Goal: Task Accomplishment & Management: Manage account settings

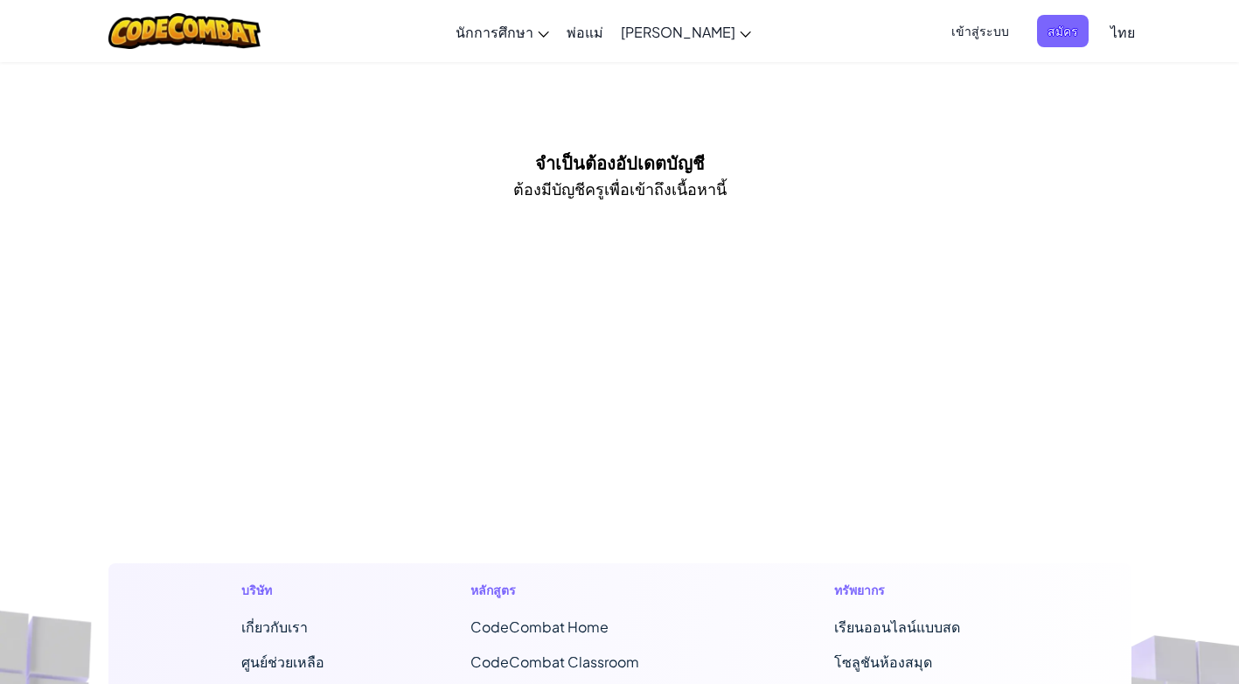
click at [980, 31] on span "เข้าสู่ระบบ" at bounding box center [980, 31] width 79 height 32
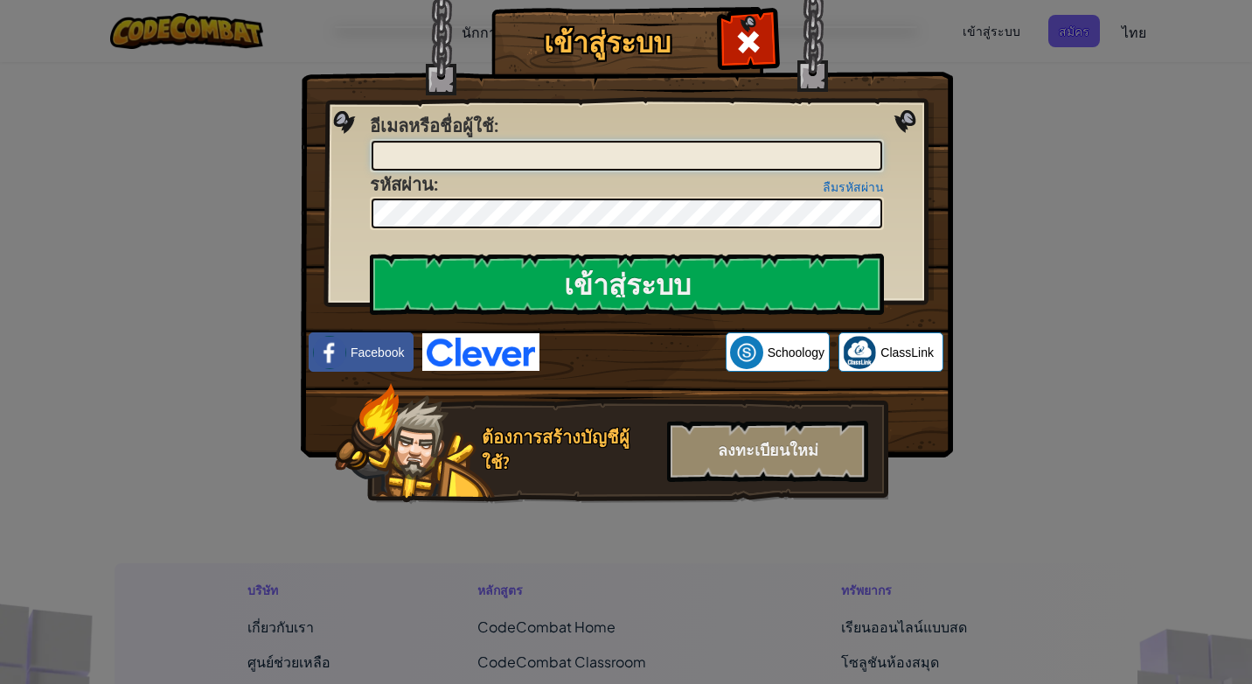
type input "[EMAIL_ADDRESS][DOMAIN_NAME]"
click at [851, 172] on div "ลืมรหัสผ่าน รหัสผ่าน :" at bounding box center [627, 201] width 514 height 59
click at [747, 448] on div "ลงทะเบียนใหม่" at bounding box center [767, 451] width 201 height 61
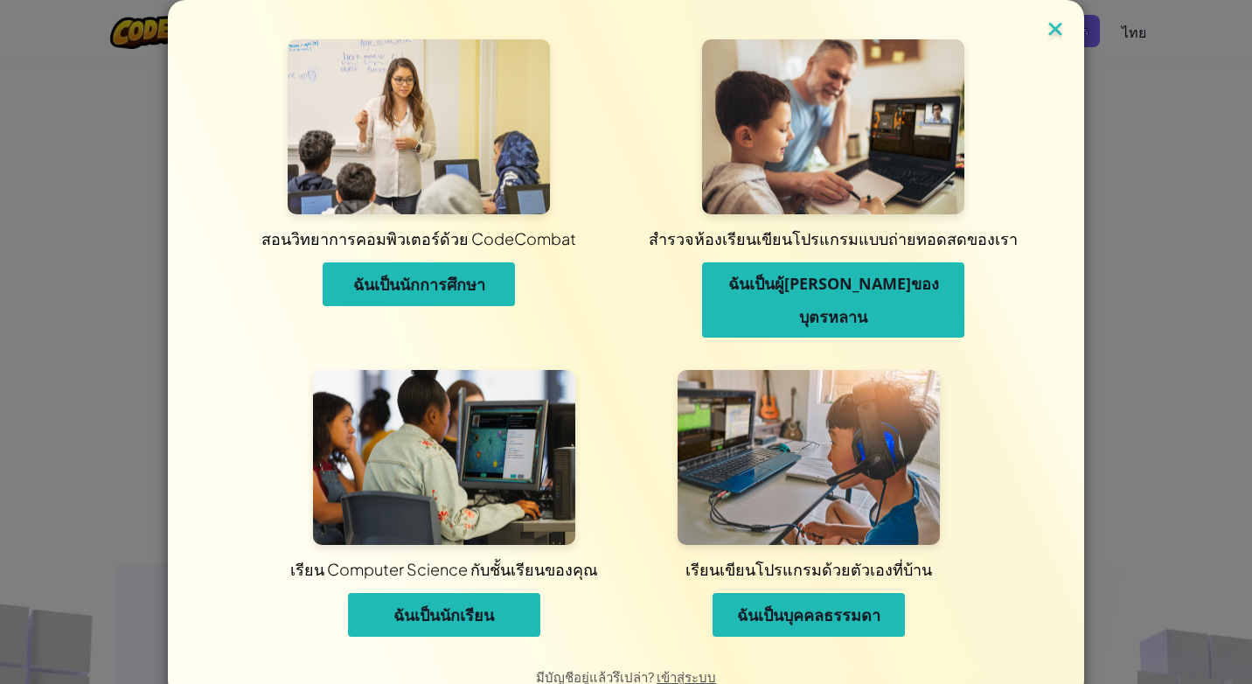
click at [1050, 18] on img at bounding box center [1055, 30] width 23 height 26
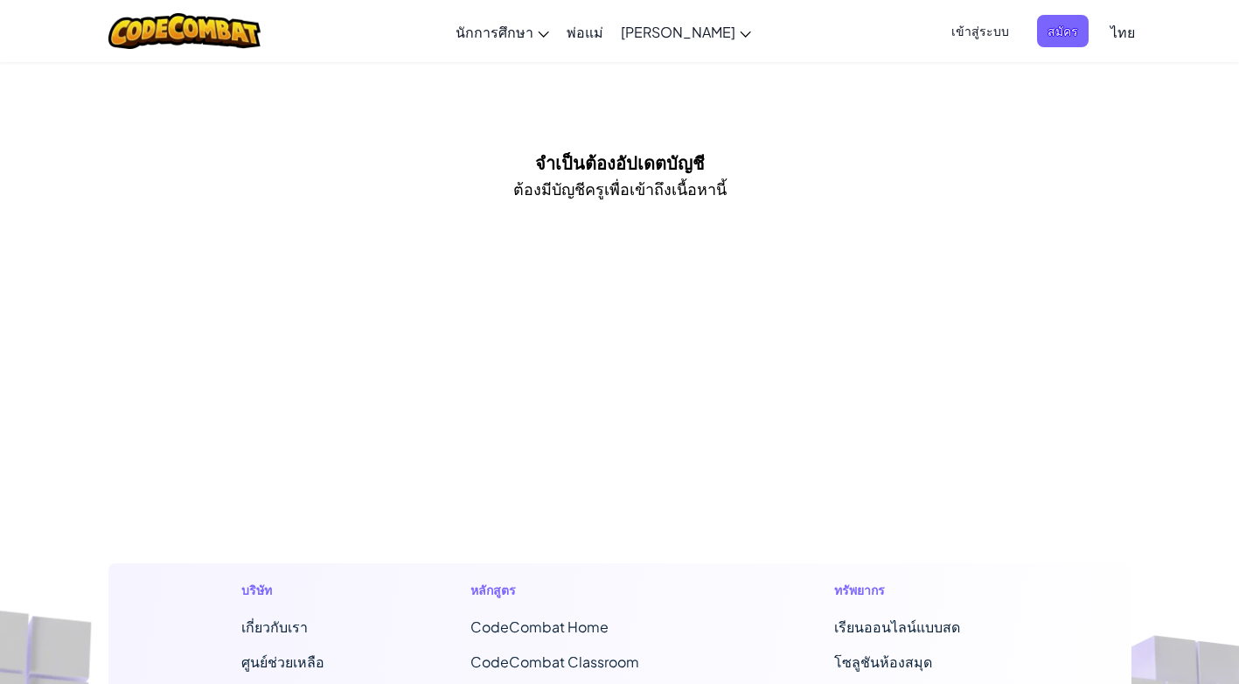
click at [961, 26] on span "เข้าสู่ระบบ" at bounding box center [980, 31] width 79 height 32
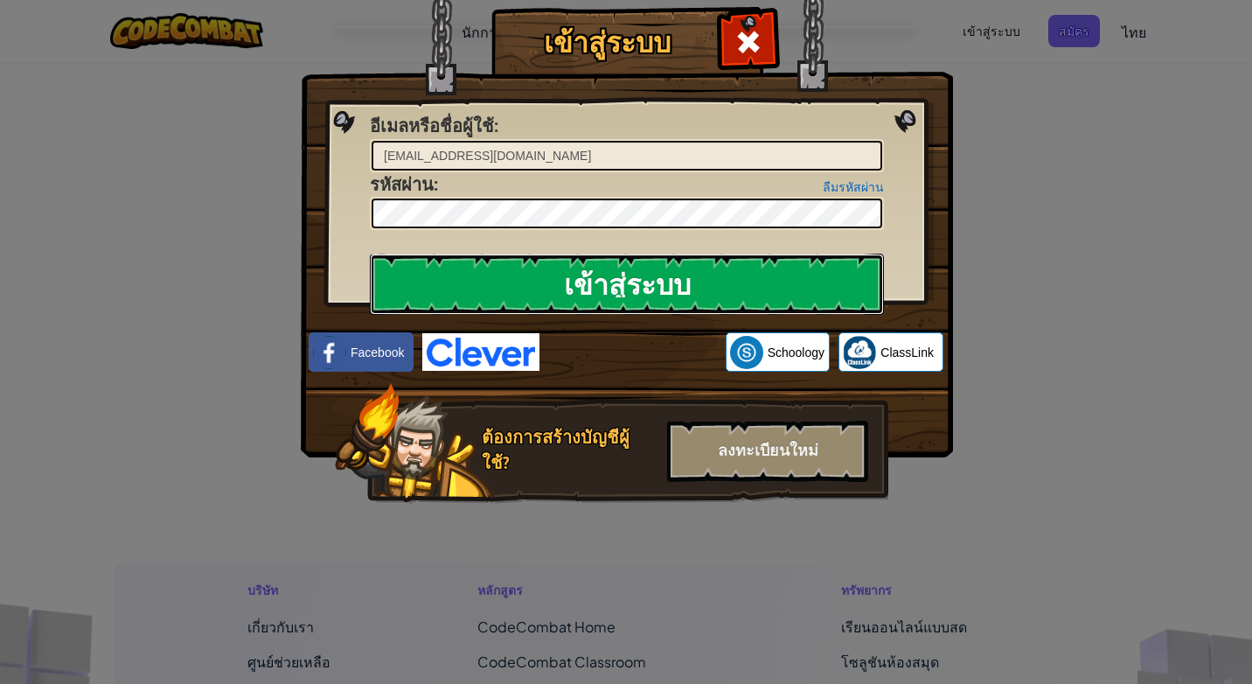
click at [750, 270] on input "เข้าสู่ระบบ" at bounding box center [627, 284] width 514 height 61
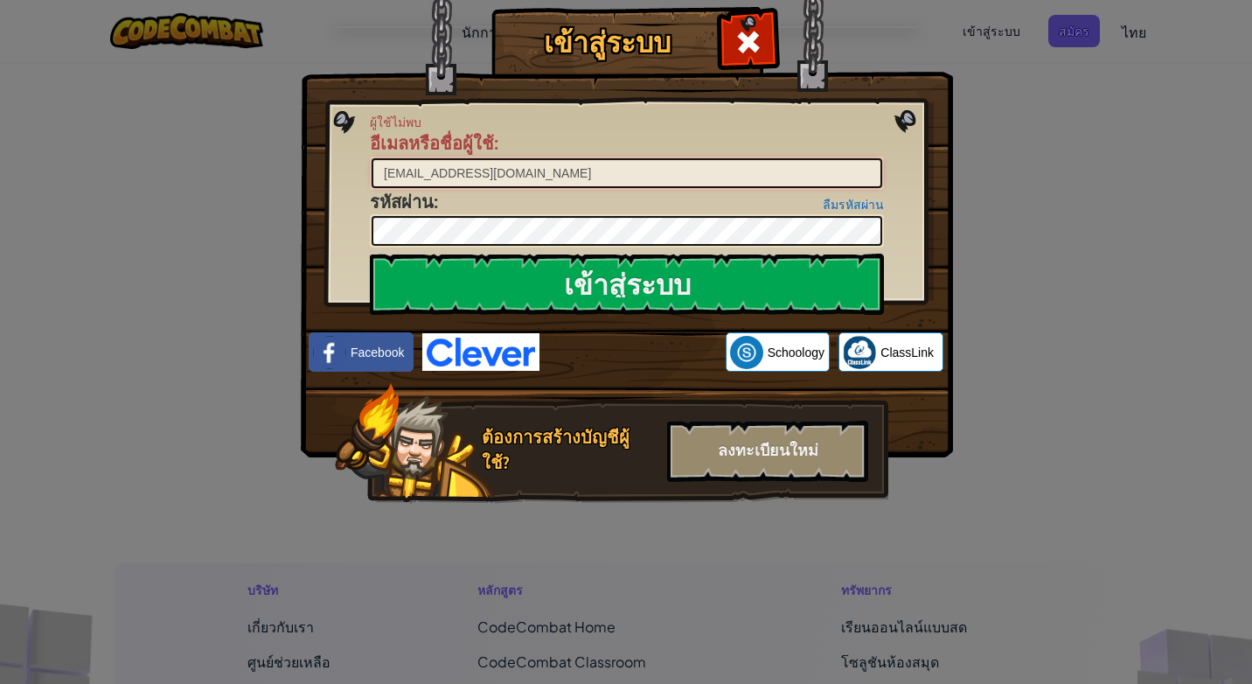
click at [502, 163] on input "[EMAIL_ADDRESS][DOMAIN_NAME]" at bounding box center [627, 173] width 511 height 30
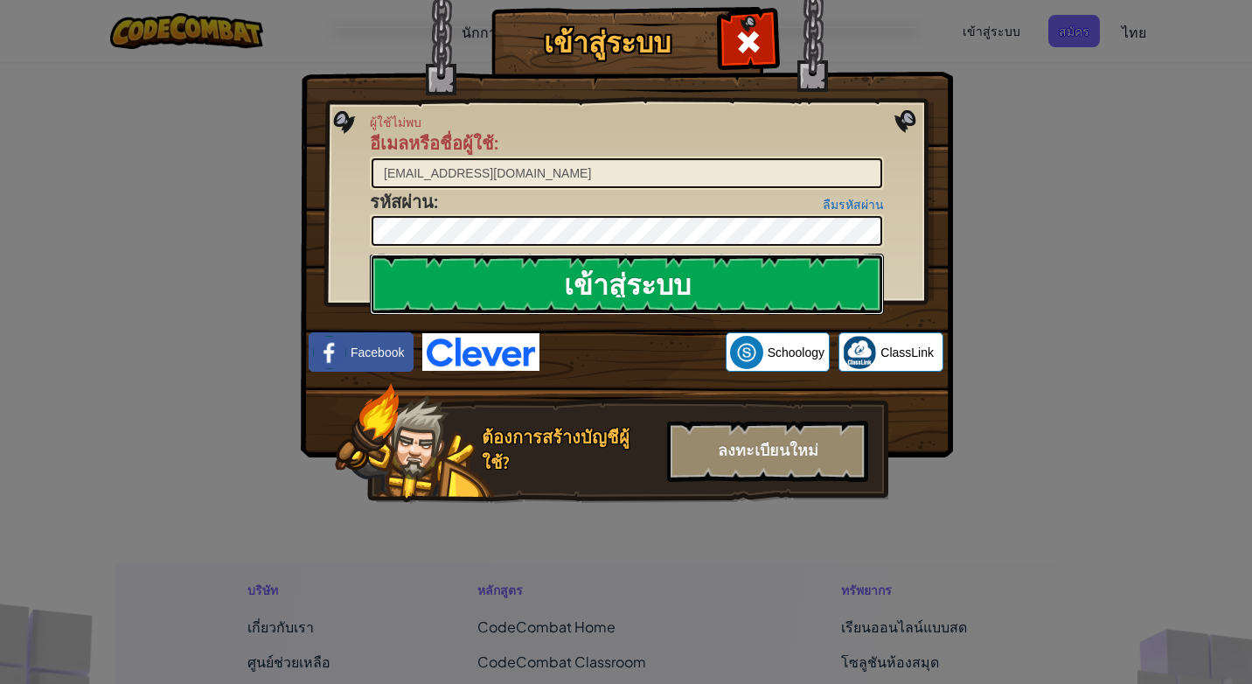
click at [514, 266] on input "เข้าสู่ระบบ" at bounding box center [627, 284] width 514 height 61
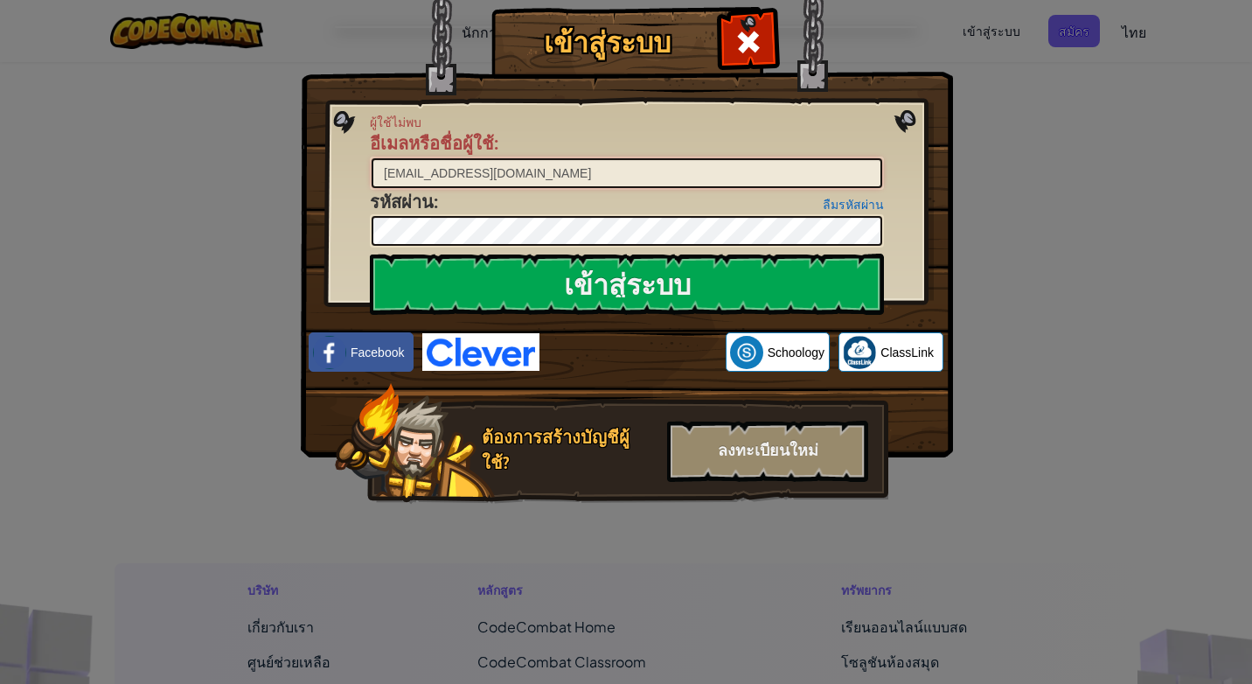
type input "[EMAIL_ADDRESS][DOMAIN_NAME]"
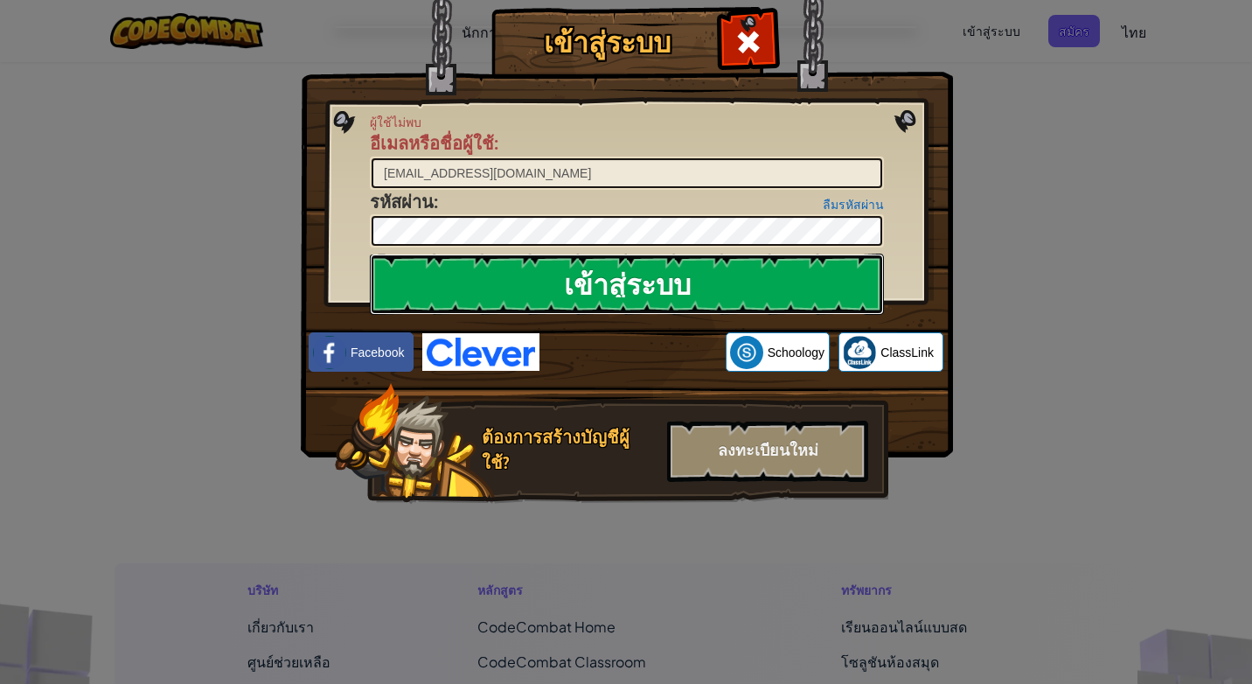
click at [470, 292] on input "เข้าสู่ระบบ" at bounding box center [627, 284] width 514 height 61
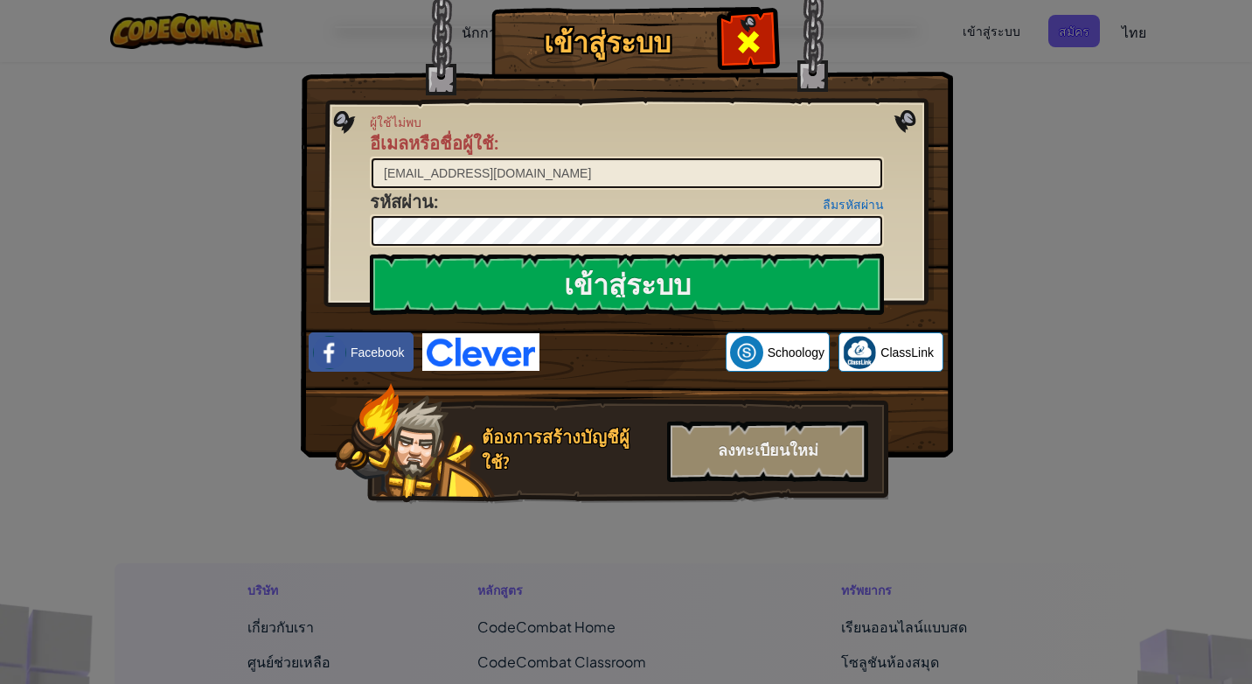
click at [736, 45] on span at bounding box center [749, 42] width 28 height 28
